Goal: Navigation & Orientation: Find specific page/section

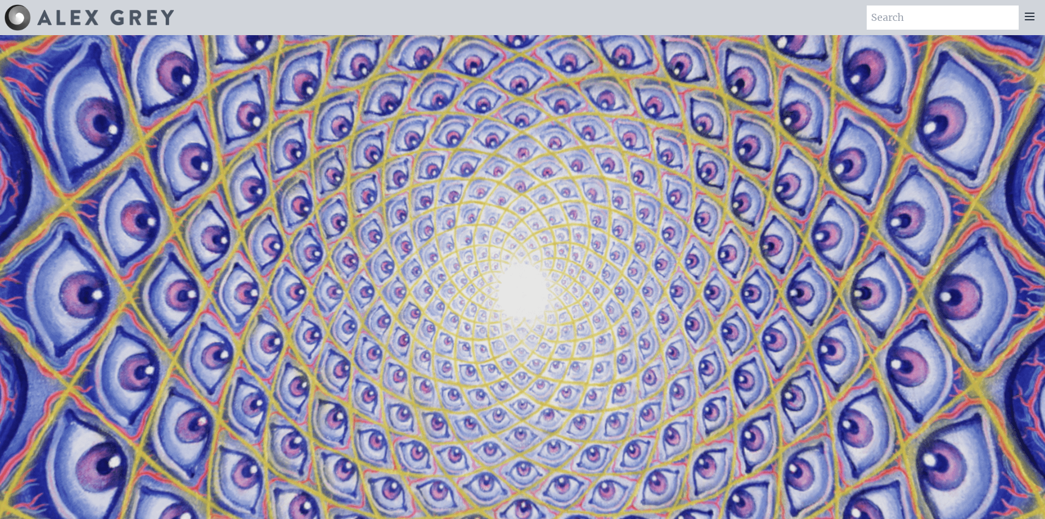
click at [1028, 17] on icon at bounding box center [1030, 16] width 9 height 7
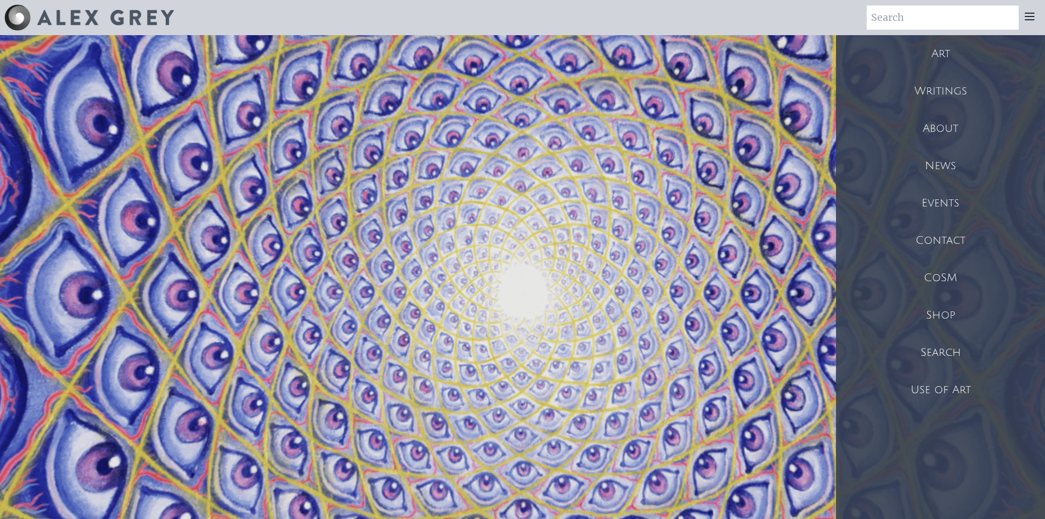
click at [931, 319] on div "Shop" at bounding box center [940, 314] width 209 height 37
